Goal: Transaction & Acquisition: Purchase product/service

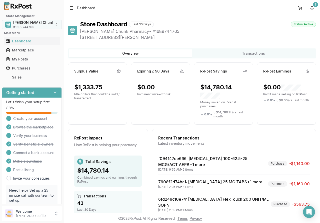
click at [26, 24] on span "[PERSON_NAME] Chunk Pharmacy" at bounding box center [42, 22] width 59 height 5
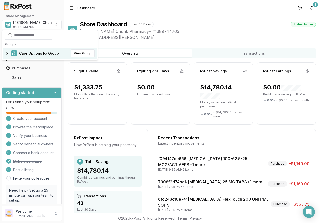
click at [27, 54] on span "Care Options Rx Group" at bounding box center [39, 53] width 40 height 5
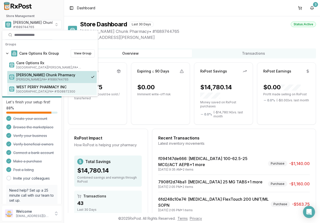
click at [29, 89] on span "WEST PERRY PHARMACY INC" at bounding box center [55, 86] width 79 height 5
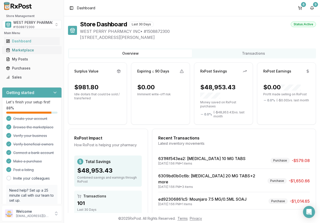
click at [25, 52] on div "Marketplace" at bounding box center [32, 50] width 52 height 5
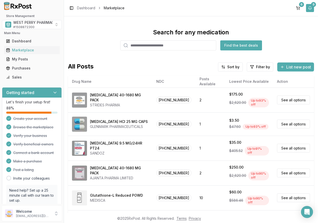
click at [311, 8] on button "9" at bounding box center [310, 8] width 8 height 8
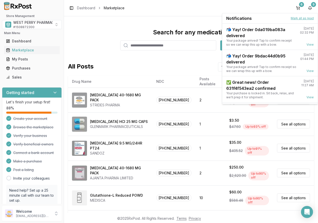
click at [303, 18] on button "Mark all as read" at bounding box center [302, 18] width 23 height 4
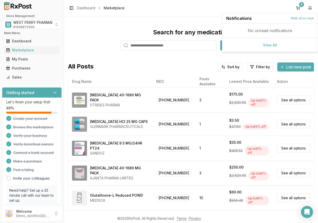
click at [181, 14] on div "Toggle Sidebar Dashboard Marketplace 6" at bounding box center [191, 8] width 254 height 16
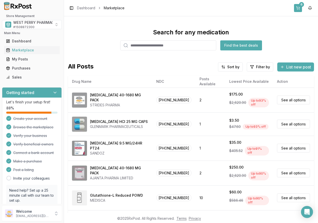
click at [297, 7] on button "6" at bounding box center [298, 8] width 8 height 8
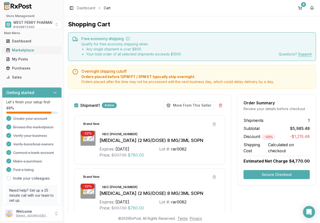
click at [29, 50] on div "Marketplace" at bounding box center [32, 50] width 52 height 5
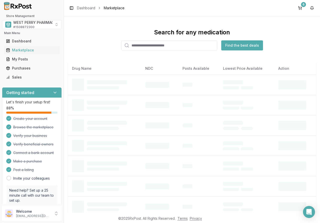
click at [133, 45] on input "search" at bounding box center [169, 45] width 96 height 10
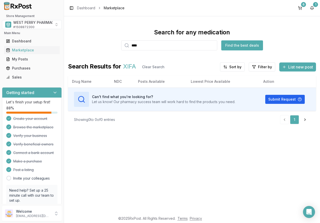
drag, startPoint x: 149, startPoint y: 47, endPoint x: 115, endPoint y: 47, distance: 34.5
click at [115, 47] on div "Search for any medication **** Find the best deals" at bounding box center [192, 39] width 248 height 22
type input "********"
click at [317, 9] on div "Toggle Sidebar Dashboard Marketplace 6 1" at bounding box center [192, 8] width 256 height 16
click at [312, 9] on button "1" at bounding box center [312, 8] width 8 height 8
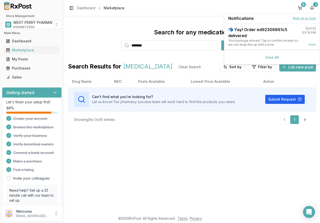
click at [307, 17] on button "Mark all as read" at bounding box center [304, 18] width 23 height 4
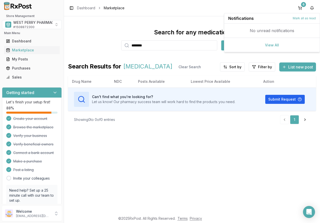
click at [184, 156] on div "Search for any medication ******** Find the best deals Search Results for [MEDI…" at bounding box center [192, 114] width 256 height 196
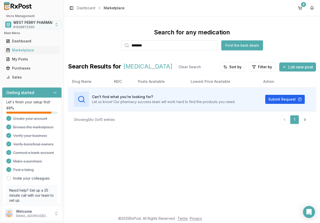
click at [34, 22] on span "WEST PERRY PHARMACY INC" at bounding box center [38, 22] width 50 height 5
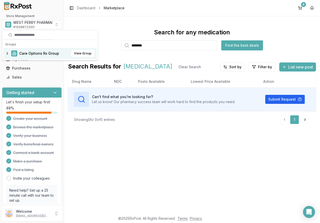
click at [27, 52] on span "Care Options Rx Group" at bounding box center [39, 53] width 40 height 5
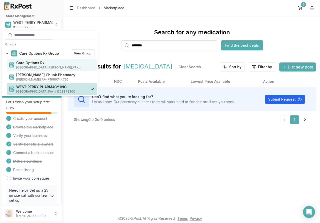
click at [28, 65] on span "[GEOGRAPHIC_DATA][PERSON_NAME] , [GEOGRAPHIC_DATA] • # 1932201860" at bounding box center [55, 67] width 79 height 4
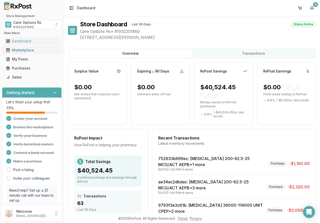
click at [24, 52] on div "Marketplace" at bounding box center [32, 50] width 52 height 5
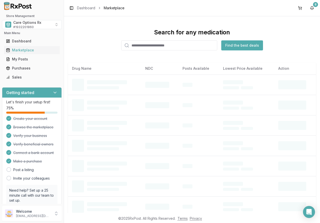
click at [140, 43] on input "search" at bounding box center [169, 45] width 96 height 10
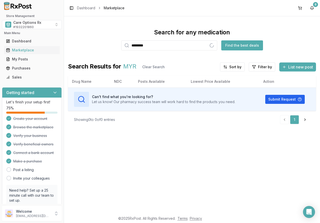
type input "*********"
click at [128, 157] on div "Search for any medication ********* Find the best deals Search Results for [MED…" at bounding box center [192, 114] width 256 height 196
click at [214, 46] on input "*********" at bounding box center [169, 45] width 96 height 10
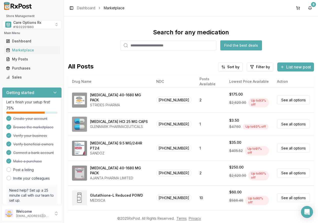
click at [90, 32] on div "Search for any medication Find the best deals" at bounding box center [191, 39] width 246 height 22
click at [22, 67] on div "Purchases" at bounding box center [32, 68] width 52 height 5
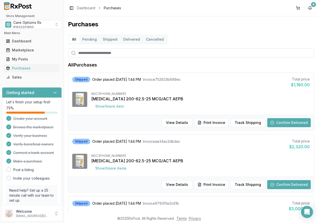
click at [101, 54] on input "search" at bounding box center [191, 52] width 246 height 9
type input "*******"
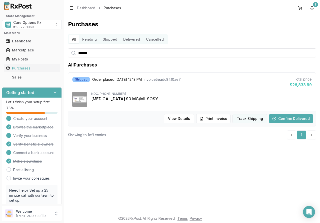
click at [245, 120] on button "Track Shipping" at bounding box center [250, 118] width 35 height 9
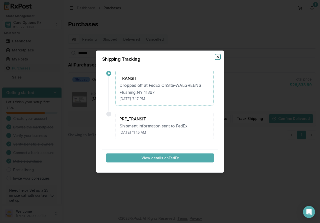
click at [217, 56] on icon "button" at bounding box center [218, 57] width 4 height 4
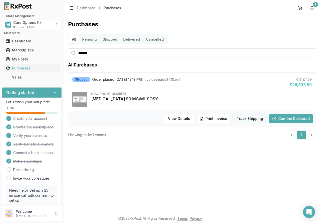
click at [252, 118] on button "Track Shipping" at bounding box center [250, 118] width 35 height 9
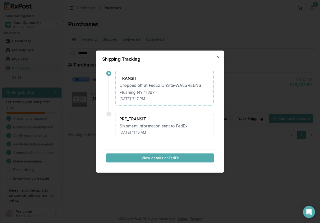
click at [152, 158] on button "View details on FedEx" at bounding box center [160, 157] width 108 height 9
click at [217, 56] on icon "button" at bounding box center [218, 57] width 4 height 4
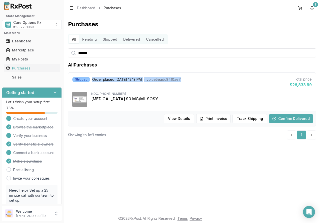
drag, startPoint x: 92, startPoint y: 79, endPoint x: 183, endPoint y: 80, distance: 91.4
click at [189, 79] on div "Shipped Order placed [DATE] 12:13 PM Invoice 5eadc84f0ae7 Total price $26,833.99" at bounding box center [192, 82] width 240 height 11
copy div "Order placed [DATE] 12:13 PM Invoice 5eadc84f0ae7"
click at [20, 48] on div "Marketplace" at bounding box center [32, 50] width 52 height 5
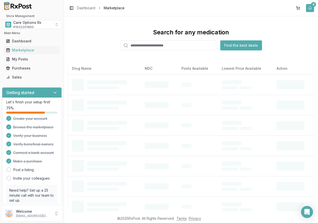
click at [315, 7] on div "Toggle Sidebar Dashboard Marketplace 8" at bounding box center [191, 8] width 254 height 16
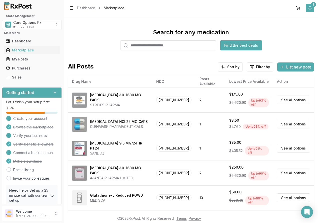
click at [309, 8] on button "8" at bounding box center [310, 8] width 8 height 8
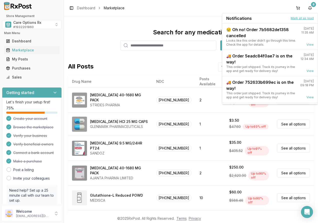
click at [305, 17] on button "Mark all as read" at bounding box center [302, 18] width 23 height 4
click at [301, 18] on button "Mark all as read" at bounding box center [302, 18] width 23 height 4
click at [25, 67] on div "Purchases" at bounding box center [32, 68] width 52 height 5
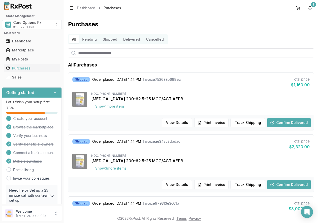
click at [149, 40] on button "Cancelled" at bounding box center [155, 39] width 24 height 8
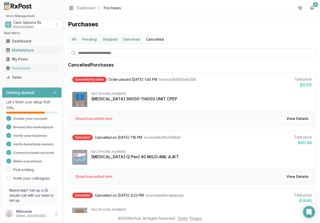
click at [21, 50] on div "Marketplace" at bounding box center [32, 50] width 52 height 5
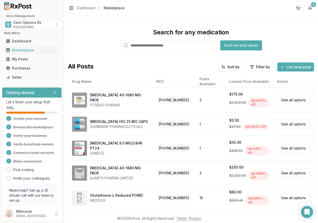
click at [139, 44] on input "search" at bounding box center [168, 45] width 96 height 10
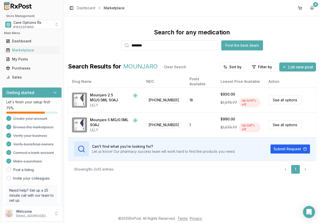
drag, startPoint x: 161, startPoint y: 45, endPoint x: 104, endPoint y: 46, distance: 56.3
click at [104, 46] on div "Search for any medication ******** Find the best deals" at bounding box center [192, 39] width 248 height 22
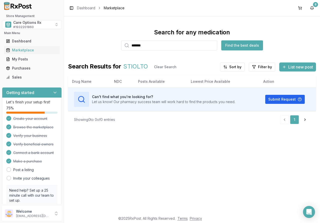
drag, startPoint x: 143, startPoint y: 44, endPoint x: 107, endPoint y: 36, distance: 37.2
click at [111, 37] on div "Search for any medication ******* Find the best deals" at bounding box center [192, 39] width 248 height 22
drag, startPoint x: 160, startPoint y: 46, endPoint x: 103, endPoint y: 46, distance: 56.8
click at [103, 46] on div "Search for any medication ******* Find the best deals" at bounding box center [192, 39] width 248 height 22
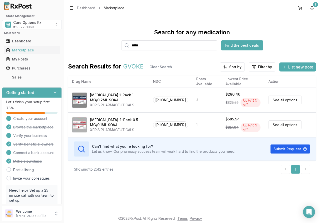
drag, startPoint x: 150, startPoint y: 47, endPoint x: 122, endPoint y: 47, distance: 28.0
click at [122, 47] on div "*****" at bounding box center [169, 45] width 96 height 10
type input "******"
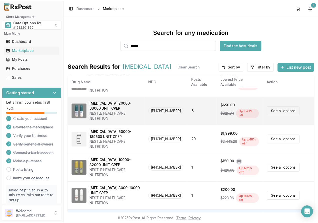
scroll to position [50, 0]
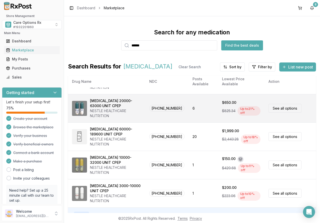
click at [111, 110] on div "NESTLE HEALTHCARE NUTRITION" at bounding box center [115, 113] width 51 height 10
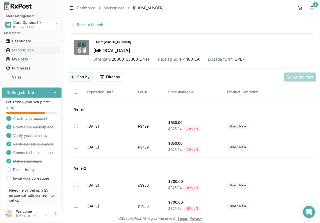
click at [81, 76] on html "Store Management Care Options Rx # 1932201860 Main Menu Dashboard Marketplace M…" at bounding box center [160, 111] width 320 height 223
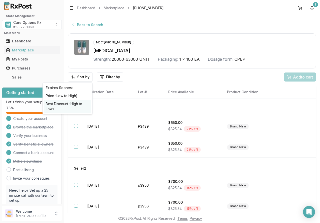
click at [73, 103] on div "Best Discount (High to Low)" at bounding box center [68, 106] width 48 height 13
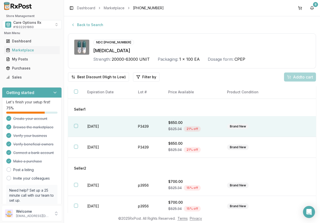
drag, startPoint x: 77, startPoint y: 125, endPoint x: 75, endPoint y: 134, distance: 9.1
click at [77, 125] on button "button" at bounding box center [76, 126] width 4 height 4
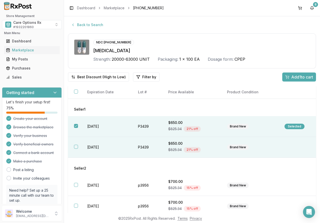
click at [77, 145] on button "button" at bounding box center [76, 146] width 4 height 4
click at [294, 76] on span "Add 2 to cart" at bounding box center [302, 77] width 23 height 6
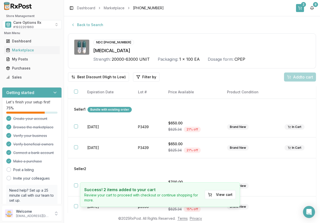
click at [301, 8] on button "2" at bounding box center [300, 8] width 8 height 8
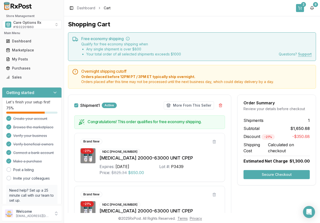
click at [301, 6] on button "2" at bounding box center [300, 8] width 8 height 8
click at [270, 174] on button "Secure Checkout" at bounding box center [277, 174] width 66 height 9
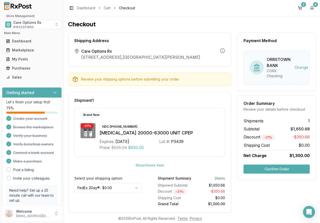
click at [257, 168] on button "Confirm Order" at bounding box center [277, 168] width 66 height 9
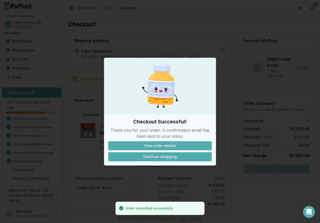
click at [169, 160] on button "Continue shopping" at bounding box center [160, 156] width 104 height 9
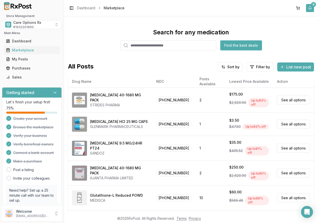
click at [313, 8] on button "8" at bounding box center [310, 8] width 8 height 8
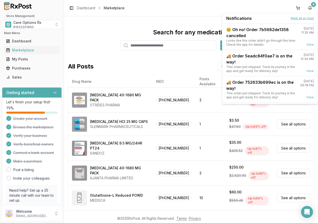
click at [300, 18] on button "Mark all as read" at bounding box center [302, 18] width 23 height 4
click at [300, 17] on button "Mark all as read" at bounding box center [302, 18] width 23 height 4
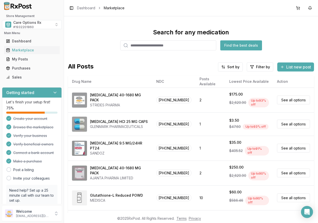
click at [138, 44] on input "search" at bounding box center [168, 45] width 96 height 10
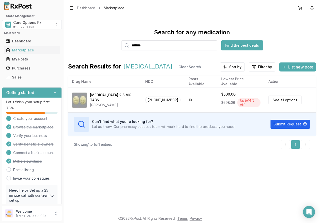
click at [89, 36] on div "Search for any medication ******* Find the best deals" at bounding box center [192, 39] width 248 height 22
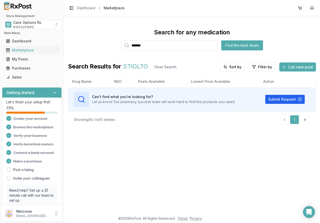
drag, startPoint x: 148, startPoint y: 46, endPoint x: 111, endPoint y: 41, distance: 37.1
click at [112, 42] on div "Search for any medication ******* Find the best deals" at bounding box center [192, 39] width 248 height 22
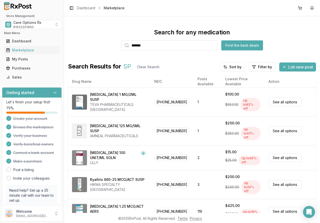
type input "*******"
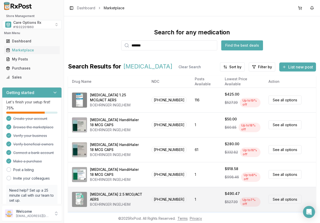
click at [107, 196] on div "Spiriva Respimat 2.5 MCG/ACT AERS" at bounding box center [117, 196] width 54 height 10
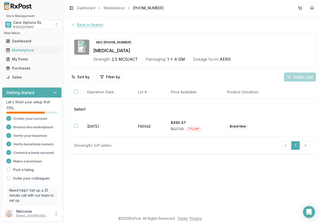
click at [79, 25] on button "Back to Search" at bounding box center [87, 24] width 38 height 9
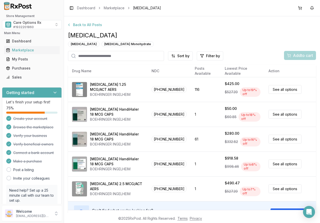
click at [126, 57] on input "search" at bounding box center [116, 56] width 96 height 10
type input "********"
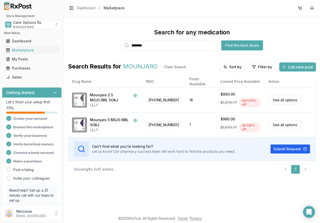
drag, startPoint x: 159, startPoint y: 45, endPoint x: 61, endPoint y: 46, distance: 98.6
click at [61, 46] on div "Store Management Care Options Rx # 1932201860 Main Menu Dashboard Marketplace M…" at bounding box center [160, 111] width 320 height 223
type input "*******"
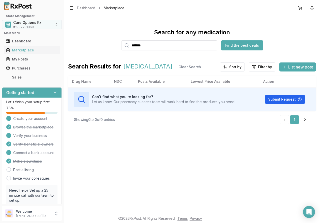
click at [30, 23] on span "Care Options Rx" at bounding box center [27, 22] width 28 height 5
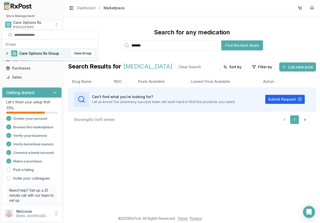
click at [26, 54] on span "Care Options Rx Group" at bounding box center [39, 53] width 40 height 5
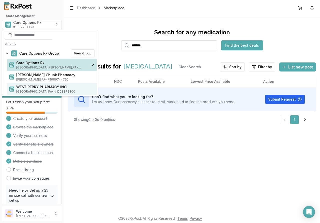
click at [28, 85] on span "WEST PERRY PHARMACY INC" at bounding box center [55, 86] width 79 height 5
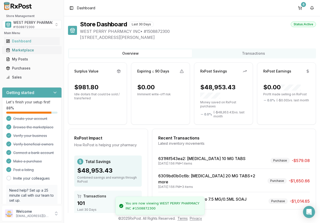
click at [30, 51] on div "Marketplace" at bounding box center [32, 50] width 52 height 5
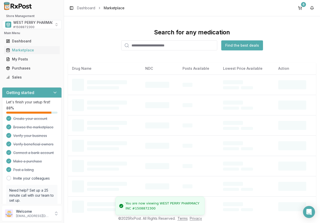
click at [132, 45] on input "search" at bounding box center [169, 45] width 96 height 10
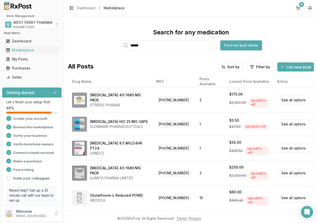
type input "******"
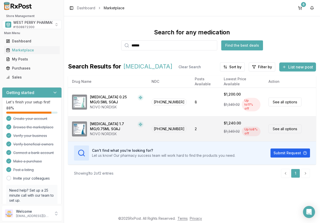
click at [96, 121] on div "Wegovy 1.7 MG/0.75ML SOAJ" at bounding box center [113, 126] width 46 height 10
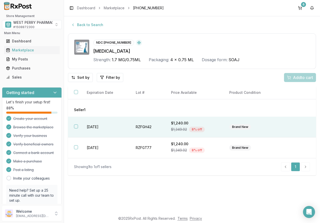
drag, startPoint x: 104, startPoint y: 127, endPoint x: 102, endPoint y: 133, distance: 6.3
click at [104, 127] on td "2026-08-31" at bounding box center [105, 126] width 49 height 21
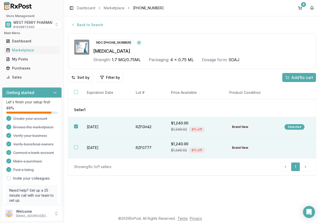
click at [96, 146] on td "[DATE]" at bounding box center [105, 147] width 49 height 21
click at [299, 75] on span "Add 2 to cart" at bounding box center [302, 77] width 23 height 6
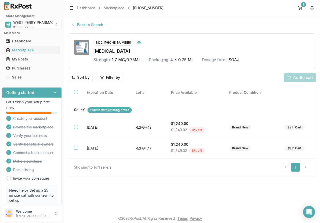
click at [83, 23] on button "Back to Search" at bounding box center [87, 24] width 38 height 9
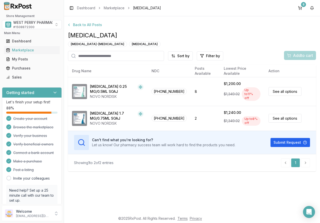
click at [104, 55] on input "search" at bounding box center [116, 56] width 96 height 10
type input "*******"
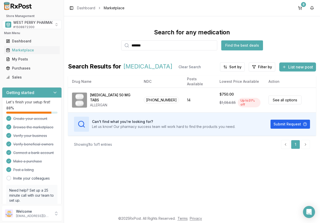
drag, startPoint x: 161, startPoint y: 48, endPoint x: 120, endPoint y: 46, distance: 40.9
click at [120, 46] on div "Search for any medication ******* Find the best deals" at bounding box center [192, 39] width 248 height 22
type input "*******"
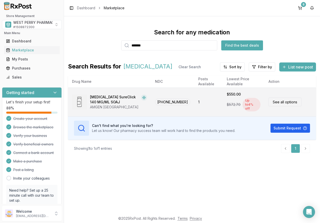
click at [105, 98] on div "Repatha SureClick 140 MG/ML SOAJ" at bounding box center [114, 99] width 49 height 10
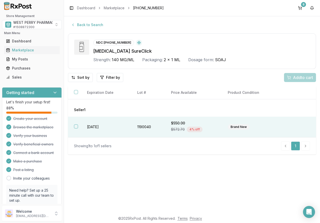
click at [92, 126] on td "2027-10-31" at bounding box center [106, 126] width 50 height 21
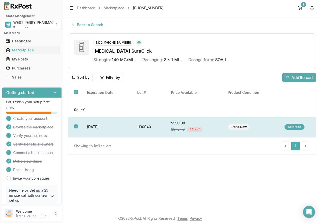
click at [75, 125] on button "button" at bounding box center [76, 126] width 4 height 4
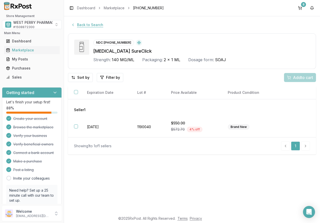
click at [87, 25] on button "Back to Search" at bounding box center [87, 24] width 38 height 9
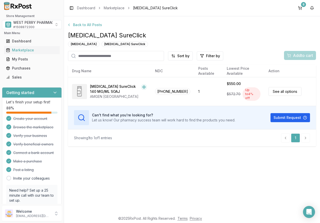
drag, startPoint x: 108, startPoint y: 55, endPoint x: 106, endPoint y: 58, distance: 3.8
click at [108, 55] on input "search" at bounding box center [116, 56] width 96 height 10
type input "********"
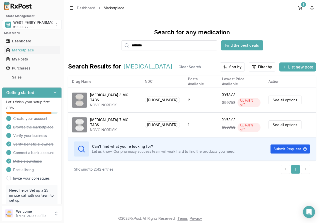
drag, startPoint x: 98, startPoint y: 121, endPoint x: 66, endPoint y: 129, distance: 33.0
click at [95, 121] on div "Rybelsus 7 MG TABS" at bounding box center [113, 122] width 47 height 10
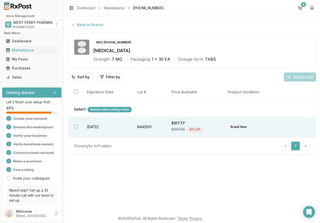
click at [88, 125] on td "[DATE]" at bounding box center [106, 126] width 50 height 21
click at [295, 78] on span "Add 1 to cart" at bounding box center [303, 77] width 22 height 6
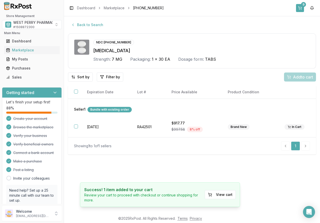
click at [299, 7] on button "9" at bounding box center [300, 8] width 8 height 8
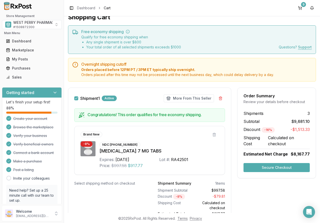
scroll to position [6, 0]
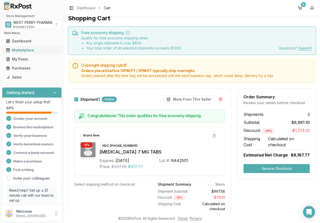
click at [17, 52] on div "Marketplace" at bounding box center [32, 50] width 52 height 5
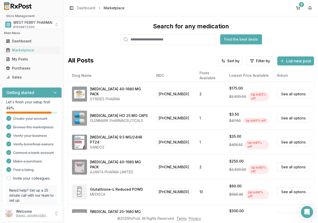
click at [137, 39] on input "search" at bounding box center [168, 39] width 96 height 10
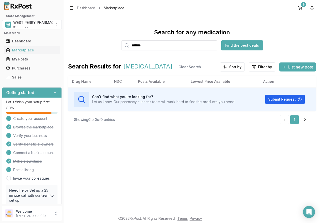
drag, startPoint x: 165, startPoint y: 47, endPoint x: 114, endPoint y: 40, distance: 51.2
click at [114, 40] on div "Search for any medication ******* Find the best deals" at bounding box center [192, 39] width 248 height 22
type input "********"
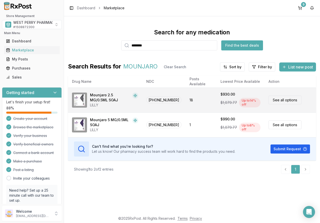
click at [108, 101] on div "Mounjaro 2.5 MG/0.5ML SOAJ" at bounding box center [110, 97] width 40 height 10
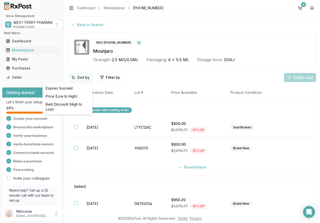
click at [76, 75] on html "Store Management WEST PERRY PHARMACY INC # 1508872300 Main Menu Dashboard Marke…" at bounding box center [160, 111] width 320 height 223
click at [65, 103] on div "Best Discount (High to Low)" at bounding box center [68, 106] width 48 height 13
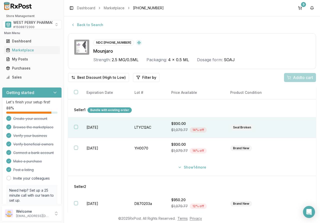
click at [115, 127] on td "2027-03-20" at bounding box center [105, 127] width 48 height 21
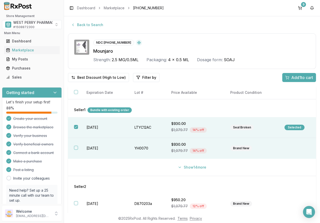
click at [100, 145] on td "2027-03-13" at bounding box center [105, 148] width 48 height 21
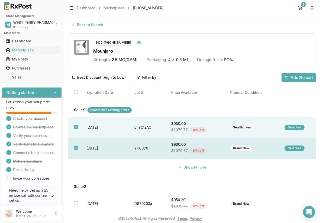
scroll to position [21, 0]
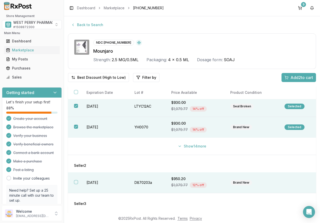
click at [95, 184] on td "2027-03-10" at bounding box center [105, 182] width 48 height 21
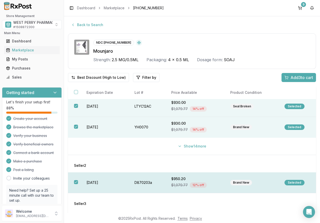
click at [90, 181] on td "2027-03-10" at bounding box center [105, 182] width 48 height 21
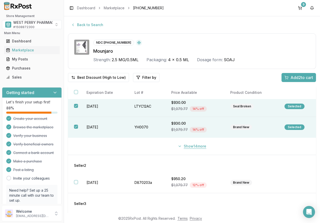
click at [189, 144] on button "Show 14 more" at bounding box center [192, 145] width 35 height 9
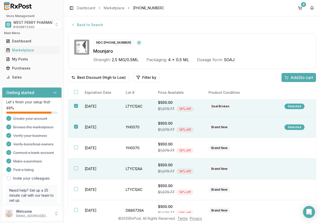
drag, startPoint x: 86, startPoint y: 146, endPoint x: 90, endPoint y: 162, distance: 16.1
click at [87, 147] on td "2027-03-13" at bounding box center [99, 147] width 41 height 21
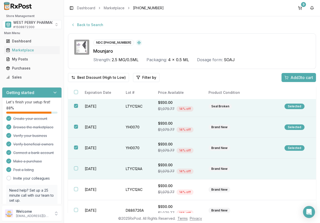
click at [91, 168] on td "2027-03-20" at bounding box center [99, 168] width 41 height 21
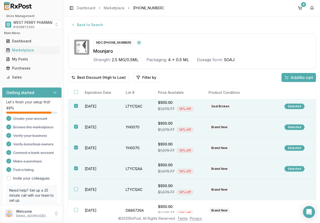
click at [89, 187] on td "2027-03-30" at bounding box center [99, 189] width 41 height 21
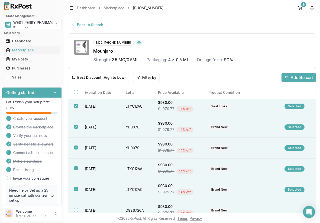
click at [91, 209] on td "2027-04-14" at bounding box center [99, 210] width 41 height 21
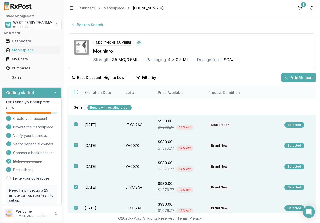
scroll to position [0, 0]
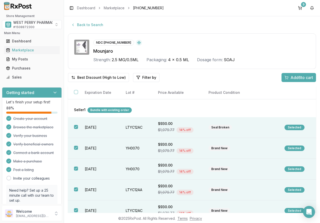
click at [293, 76] on span "Add 6 to cart" at bounding box center [302, 77] width 23 height 6
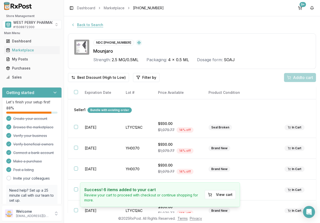
click at [86, 25] on button "Back to Search" at bounding box center [87, 24] width 38 height 9
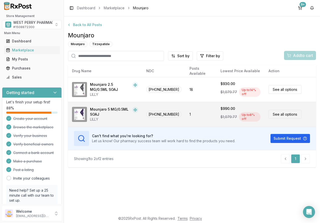
click at [107, 115] on div "Mounjaro 5 MG/0.5ML SOAJ" at bounding box center [110, 112] width 40 height 10
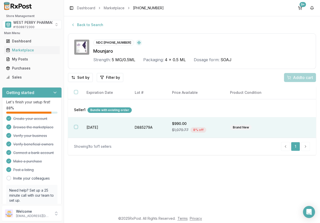
click at [89, 128] on td "2027-03-29" at bounding box center [105, 127] width 48 height 21
click at [292, 78] on span "Add 1 to cart" at bounding box center [303, 77] width 22 height 6
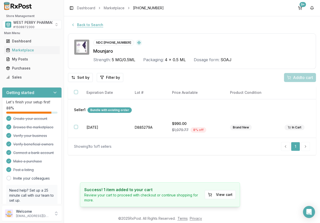
click at [90, 24] on button "Back to Search" at bounding box center [87, 24] width 38 height 9
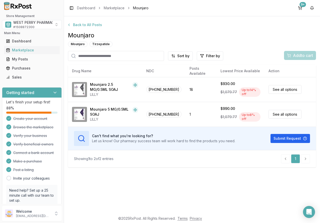
click at [104, 58] on input "search" at bounding box center [116, 56] width 96 height 10
type input "***"
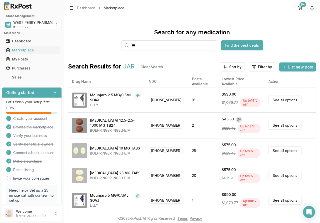
click at [145, 48] on input "***" at bounding box center [169, 45] width 96 height 10
type input "*********"
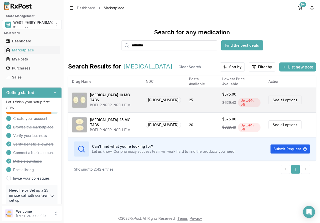
click at [122, 97] on div "[MEDICAL_DATA] 10 MG TABS" at bounding box center [114, 97] width 48 height 10
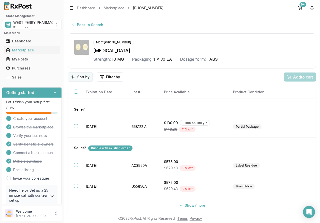
click at [82, 76] on html "Store Management WEST PERRY PHARMACY INC # 1508872300 Main Menu Dashboard Marke…" at bounding box center [160, 111] width 320 height 223
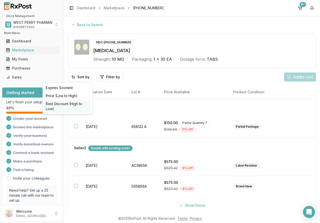
click at [64, 107] on div "Best Discount (High to Low)" at bounding box center [68, 106] width 48 height 13
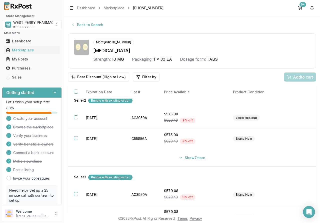
scroll to position [50, 0]
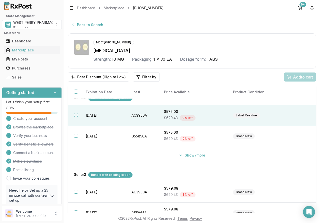
click at [89, 115] on td "2028-01-31" at bounding box center [103, 115] width 46 height 21
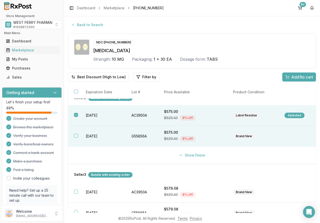
click at [91, 136] on td "2027-11-30" at bounding box center [103, 136] width 46 height 21
click at [187, 156] on button "Show 7 more" at bounding box center [192, 154] width 33 height 9
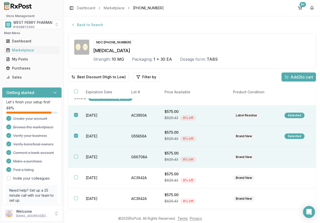
click at [110, 156] on td "[DATE]" at bounding box center [103, 156] width 46 height 21
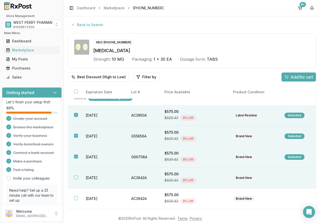
click at [97, 177] on td "[DATE]" at bounding box center [103, 177] width 46 height 21
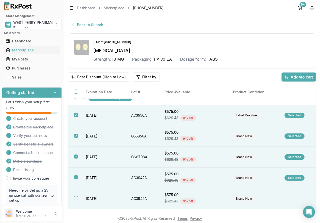
click at [89, 198] on td "[DATE]" at bounding box center [103, 198] width 46 height 21
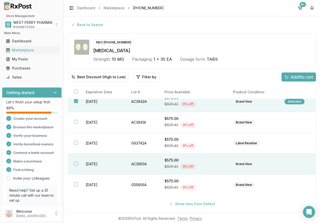
scroll to position [150, 0]
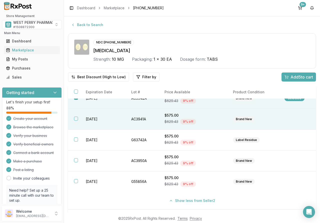
click at [100, 121] on td "[DATE]" at bounding box center [103, 119] width 46 height 21
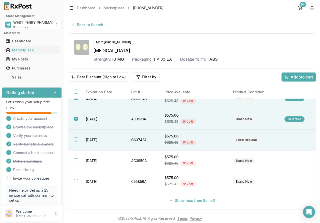
click at [92, 139] on td "2027-11-30" at bounding box center [103, 139] width 46 height 21
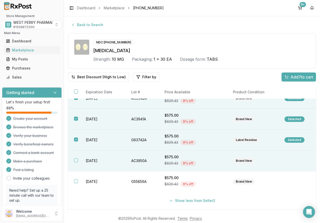
click at [92, 157] on td "2028-01-31" at bounding box center [103, 160] width 46 height 21
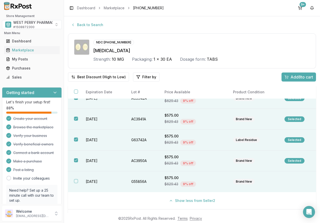
click at [89, 177] on td "2027-11-30" at bounding box center [103, 181] width 46 height 21
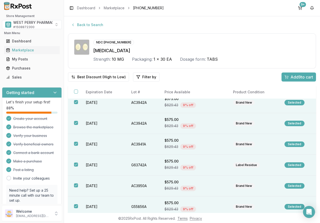
click at [291, 77] on span "Add 9 to cart" at bounding box center [302, 77] width 23 height 6
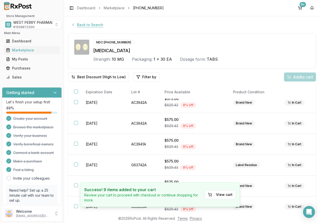
click at [88, 23] on button "Back to Search" at bounding box center [87, 24] width 38 height 9
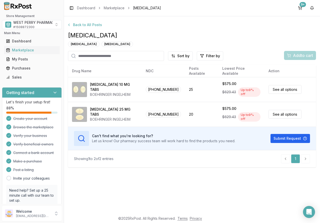
click at [116, 55] on input "search" at bounding box center [116, 56] width 96 height 10
type input "*****"
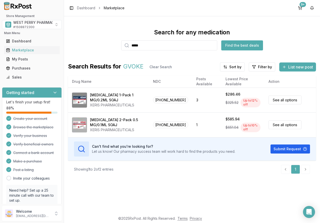
drag, startPoint x: 150, startPoint y: 45, endPoint x: 74, endPoint y: 45, distance: 75.8
click at [75, 45] on div "Search for any medication ***** Find the best deals" at bounding box center [192, 39] width 248 height 22
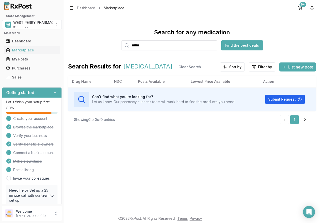
drag, startPoint x: 148, startPoint y: 45, endPoint x: 97, endPoint y: 47, distance: 50.3
click at [97, 47] on div "Search for any medication ****** Find the best deals" at bounding box center [192, 39] width 248 height 22
drag, startPoint x: 155, startPoint y: 45, endPoint x: 99, endPoint y: 45, distance: 56.1
click at [99, 45] on div "Search for any medication ******* Find the best deals" at bounding box center [192, 39] width 248 height 22
drag, startPoint x: 172, startPoint y: 45, endPoint x: 110, endPoint y: 45, distance: 62.3
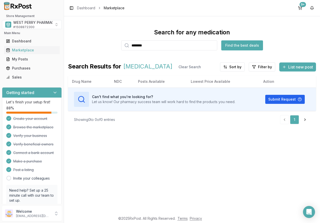
click at [116, 45] on div "Search for any medication ******** Find the best deals" at bounding box center [192, 39] width 248 height 22
type input "********"
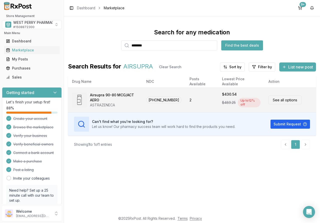
click at [107, 101] on div "Airsupra 90-80 MCG/ACT AERO" at bounding box center [114, 97] width 48 height 10
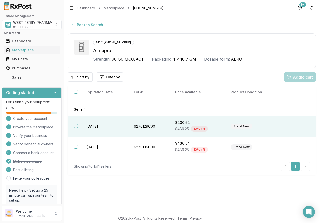
click at [81, 128] on td "2027-11-30" at bounding box center [105, 126] width 48 height 21
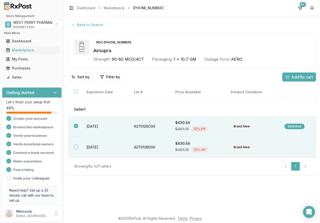
click at [75, 151] on th at bounding box center [74, 147] width 13 height 21
click at [296, 79] on span "Add 2 to cart" at bounding box center [302, 77] width 23 height 6
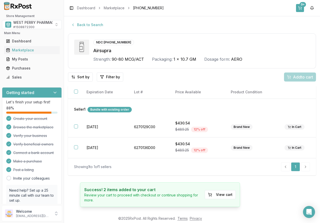
click at [301, 9] on button "9+" at bounding box center [300, 8] width 8 height 8
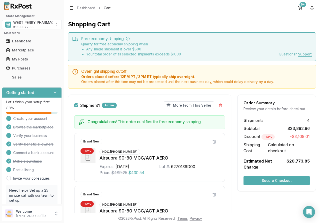
click at [271, 176] on button "Secure Checkout" at bounding box center [277, 180] width 66 height 9
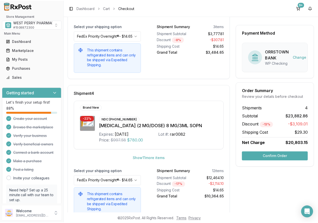
scroll to position [423, 0]
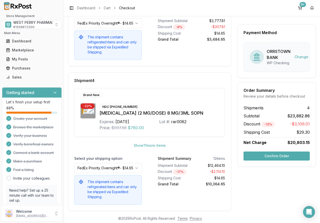
click at [271, 156] on button "Confirm Order" at bounding box center [277, 155] width 66 height 9
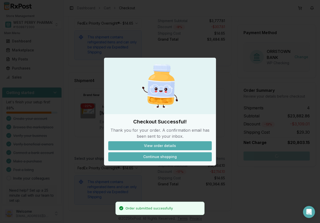
click at [176, 157] on button "Continue shopping" at bounding box center [160, 156] width 104 height 9
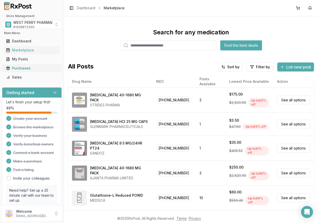
click at [16, 70] on div "Purchases" at bounding box center [32, 68] width 52 height 5
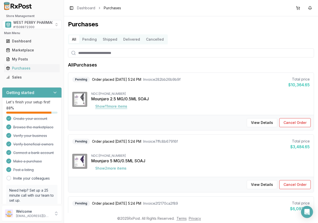
click at [120, 106] on button "Show 11 more item s" at bounding box center [111, 106] width 40 height 9
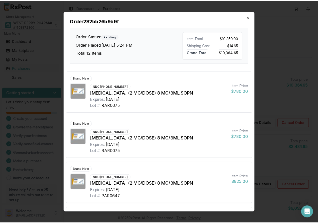
scroll to position [400, 0]
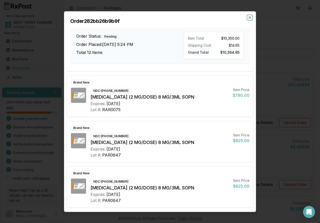
click at [249, 18] on icon "button" at bounding box center [250, 17] width 4 height 4
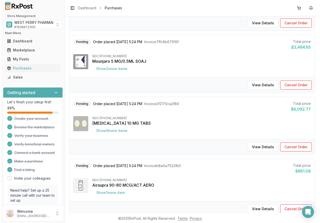
scroll to position [100, 0]
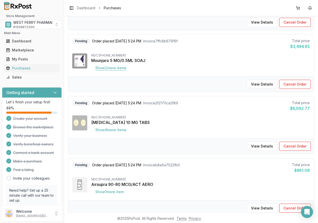
click at [113, 69] on button "Show 2 more item s" at bounding box center [110, 67] width 39 height 9
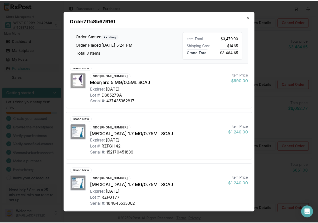
scroll to position [10, 0]
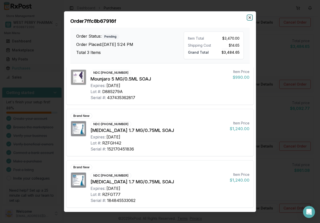
click at [250, 18] on icon "button" at bounding box center [250, 17] width 4 height 4
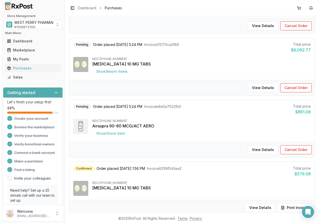
scroll to position [175, 0]
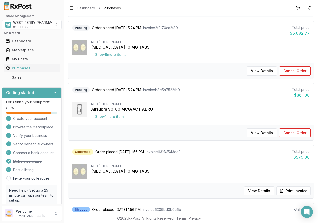
click at [114, 55] on button "Show 9 more item s" at bounding box center [110, 54] width 39 height 9
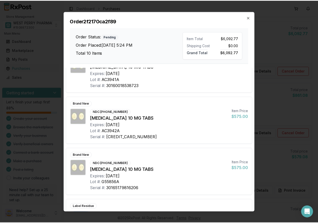
scroll to position [369, 0]
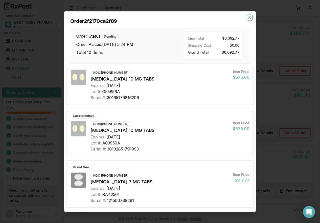
click at [249, 18] on icon "button" at bounding box center [250, 17] width 4 height 4
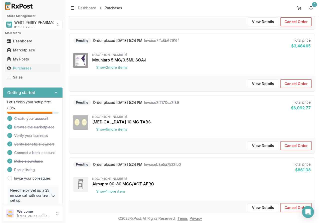
scroll to position [100, 0]
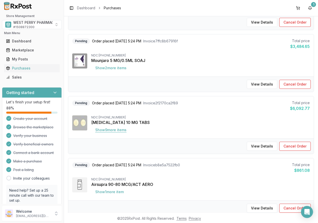
click at [115, 129] on button "Show 9 more item s" at bounding box center [110, 129] width 39 height 9
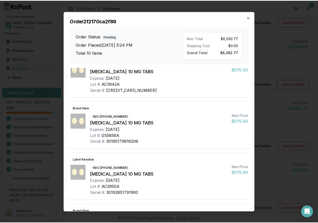
scroll to position [369, 0]
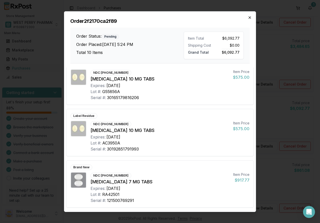
click at [250, 16] on icon "button" at bounding box center [250, 17] width 4 height 4
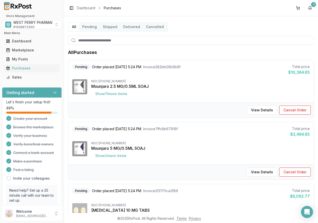
scroll to position [0, 0]
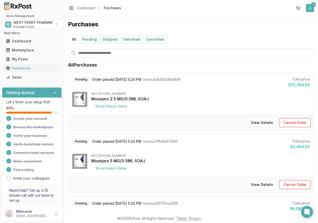
click at [313, 7] on div "1" at bounding box center [313, 4] width 5 height 5
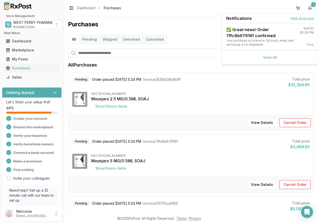
click at [302, 19] on button "Mark all as read" at bounding box center [302, 18] width 23 height 4
drag, startPoint x: 301, startPoint y: 17, endPoint x: 298, endPoint y: 19, distance: 3.0
click at [299, 18] on button "Mark all as read" at bounding box center [302, 18] width 23 height 4
click at [208, 24] on h1 "Purchases" at bounding box center [191, 24] width 246 height 8
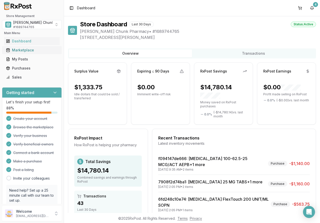
click at [17, 50] on div "Marketplace" at bounding box center [32, 50] width 52 height 5
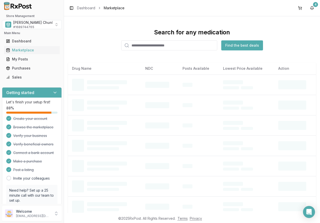
click at [132, 45] on input "search" at bounding box center [169, 45] width 96 height 10
type input "*****"
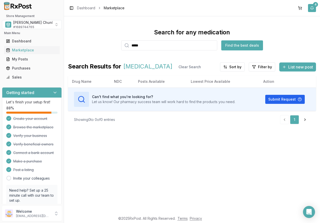
click at [313, 9] on button "4" at bounding box center [312, 8] width 8 height 8
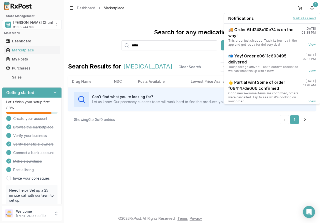
click at [308, 19] on button "Mark all as read" at bounding box center [304, 18] width 23 height 4
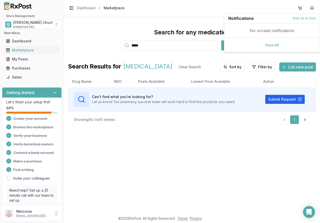
click at [122, 30] on div "Search for any medication ***** Find the best deals" at bounding box center [192, 39] width 248 height 22
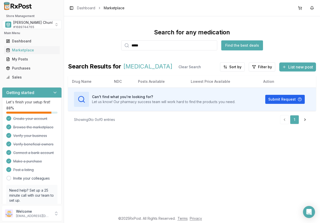
click at [128, 23] on div "Search for any medication ***** Find the best deals Search Results for ajovy Cl…" at bounding box center [192, 114] width 256 height 196
